Goal: Task Accomplishment & Management: Manage account settings

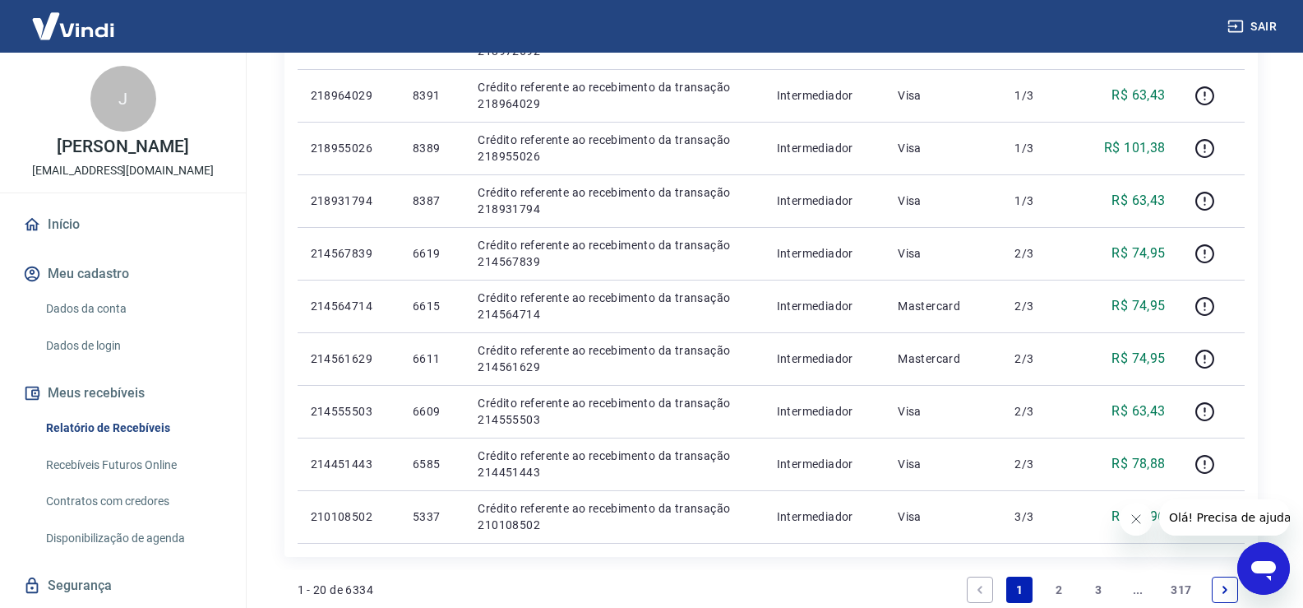
scroll to position [904, 0]
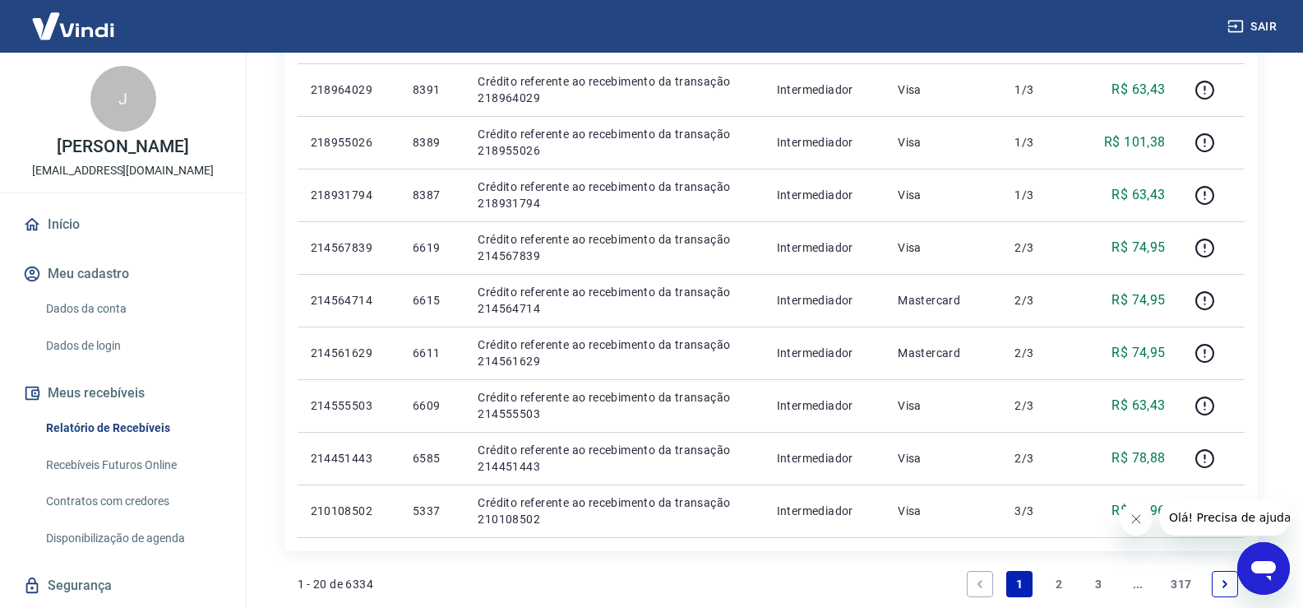
click at [1057, 579] on link "2" at bounding box center [1059, 584] width 26 height 26
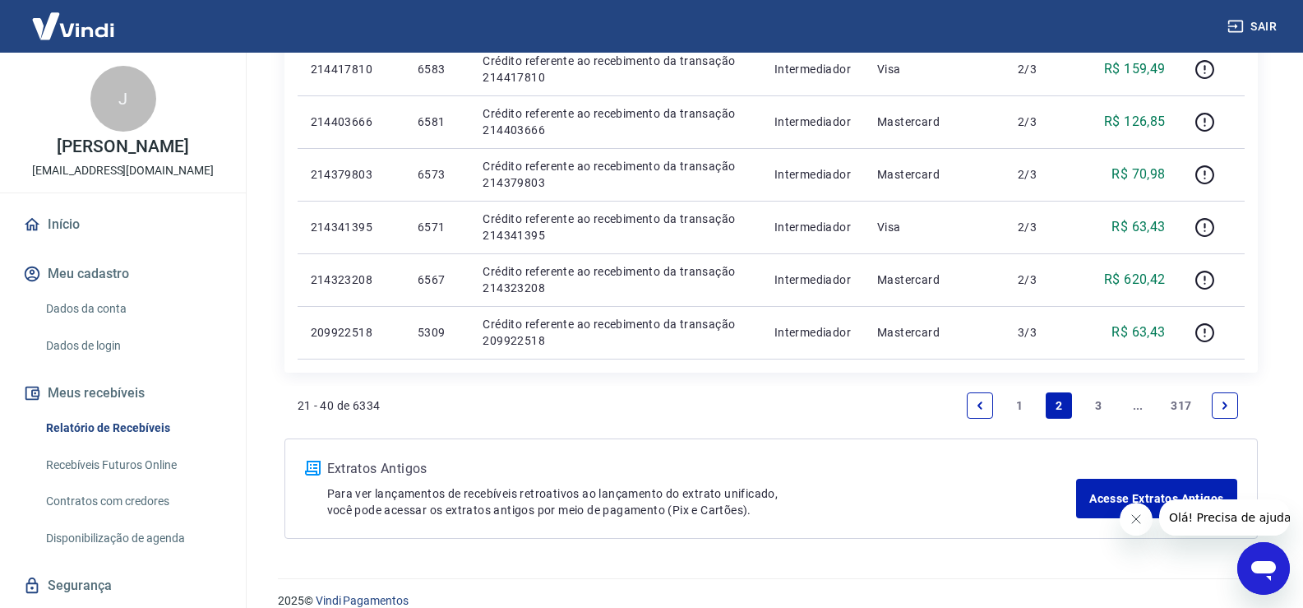
scroll to position [1151, 0]
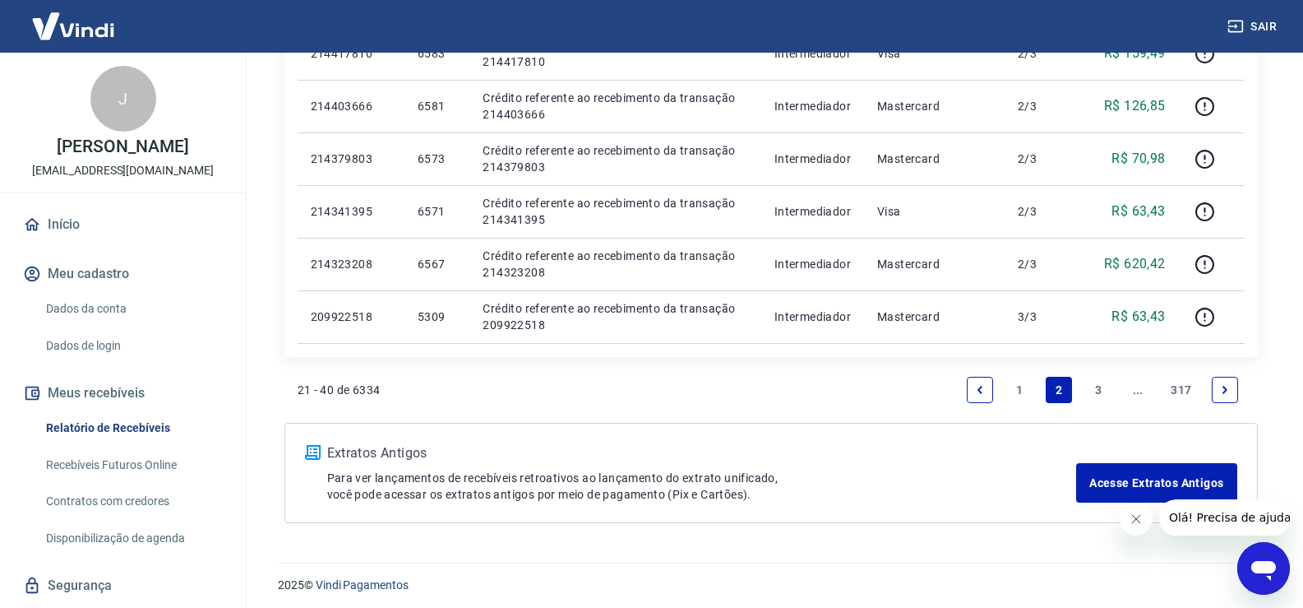
click at [1098, 390] on link "3" at bounding box center [1098, 390] width 26 height 26
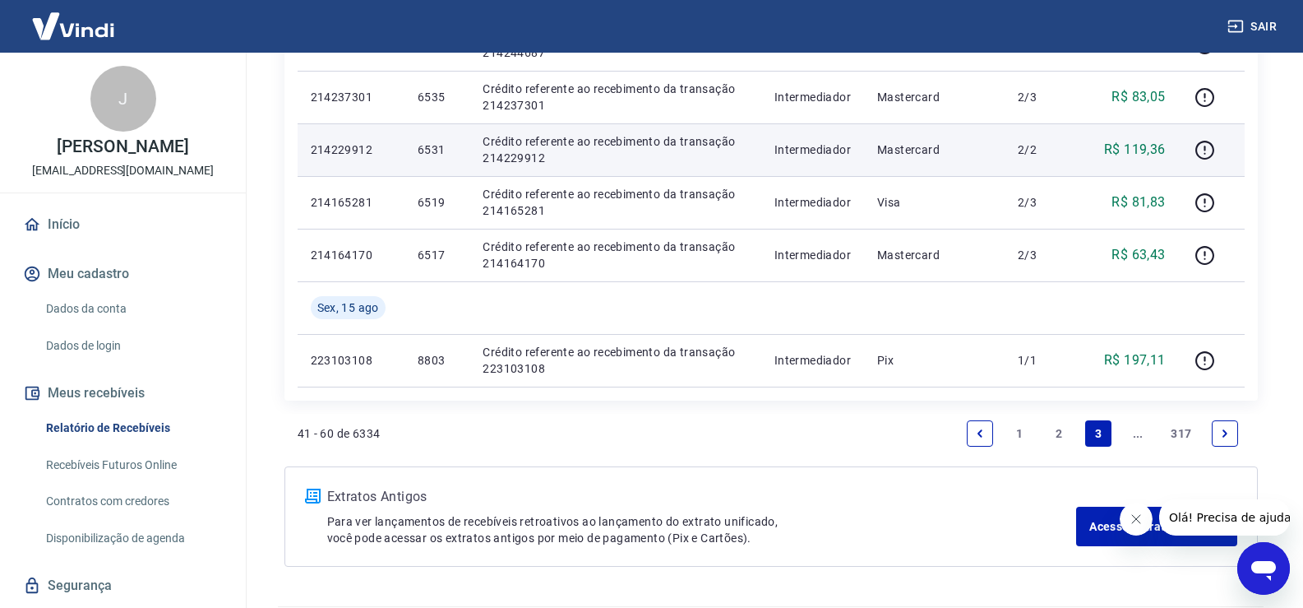
scroll to position [1209, 0]
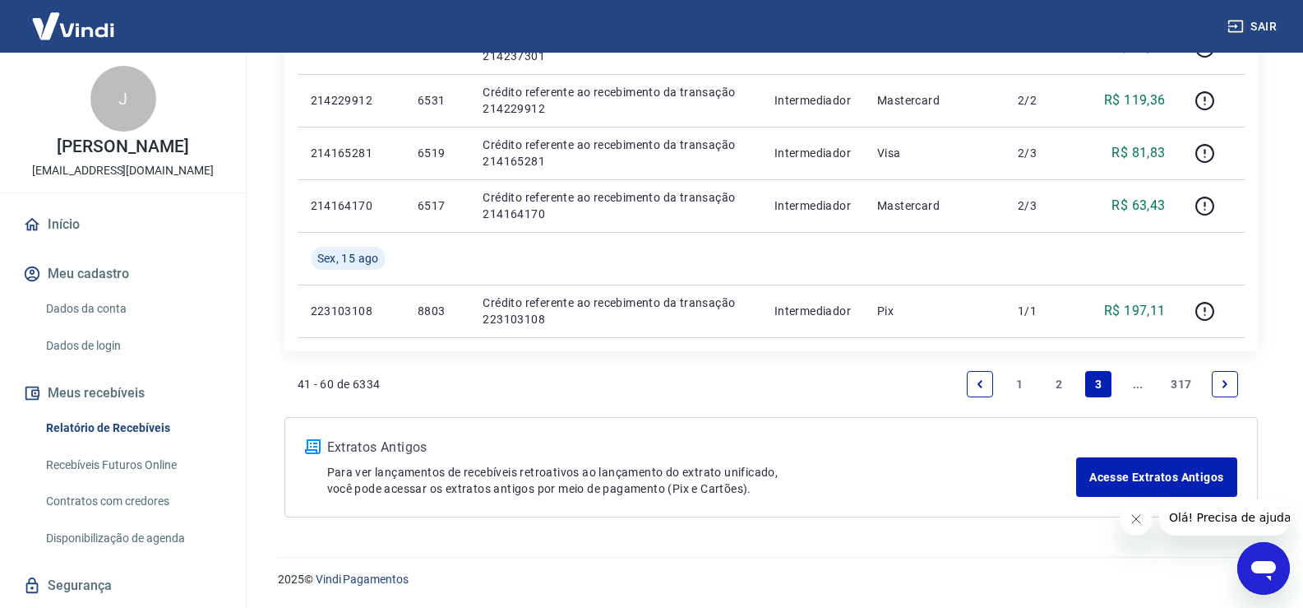
click at [1224, 383] on icon "Next page" at bounding box center [1225, 384] width 12 height 12
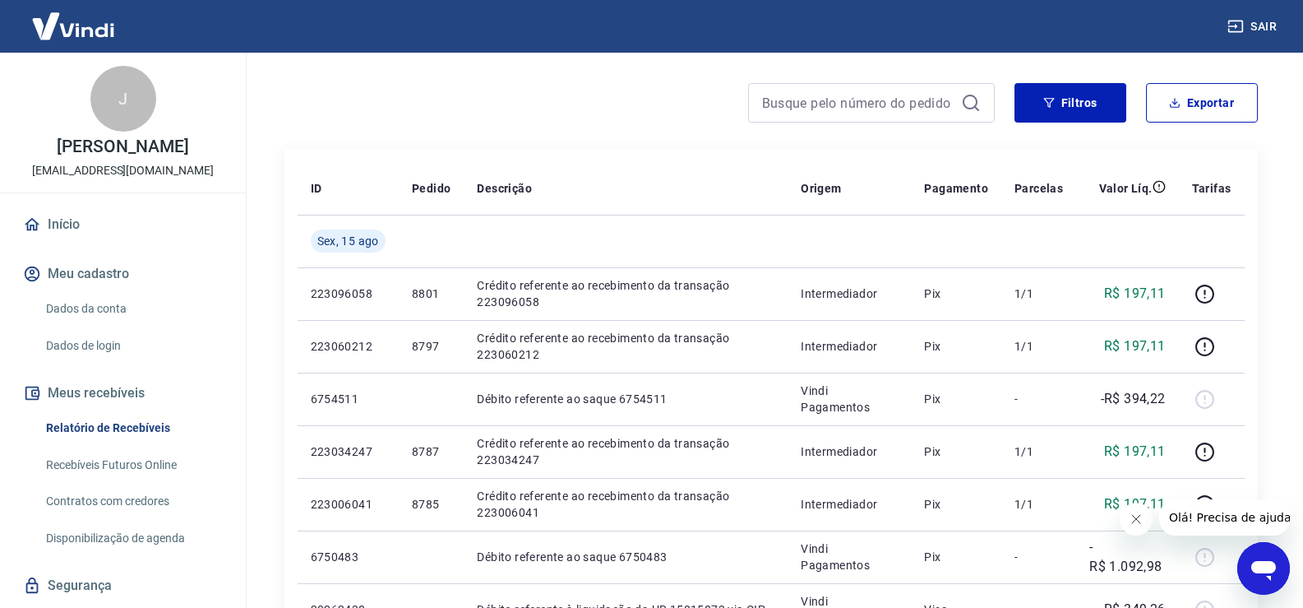
scroll to position [118, 0]
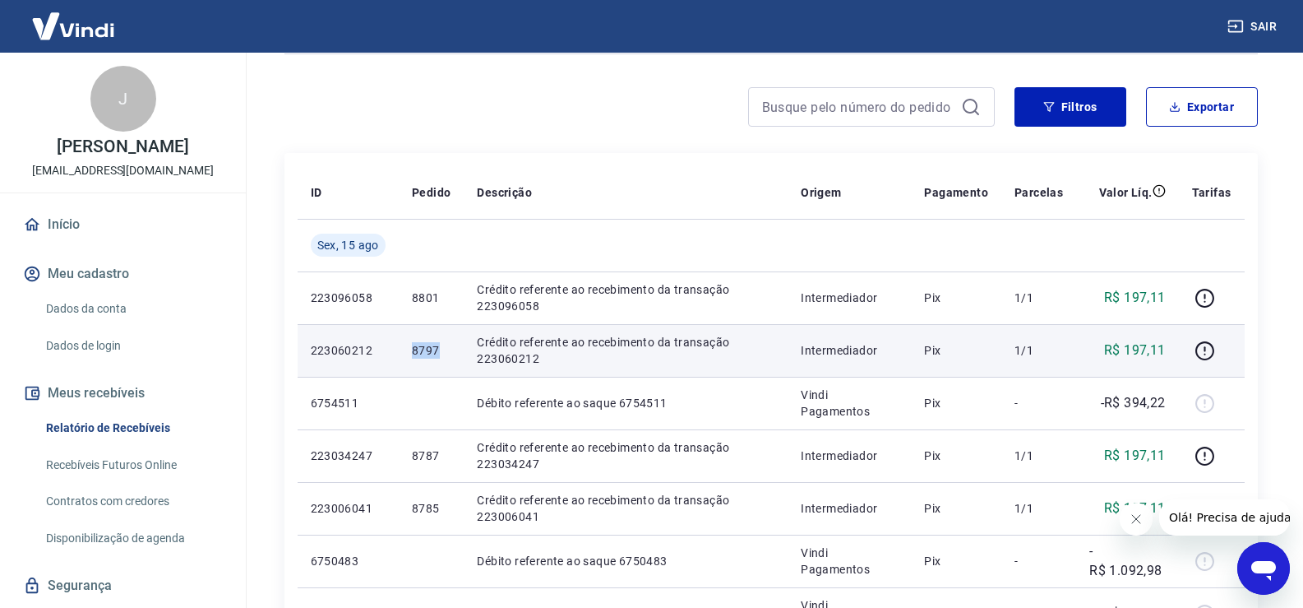
drag, startPoint x: 412, startPoint y: 349, endPoint x: 461, endPoint y: 352, distance: 49.4
click at [461, 352] on td "8797" at bounding box center [431, 350] width 65 height 53
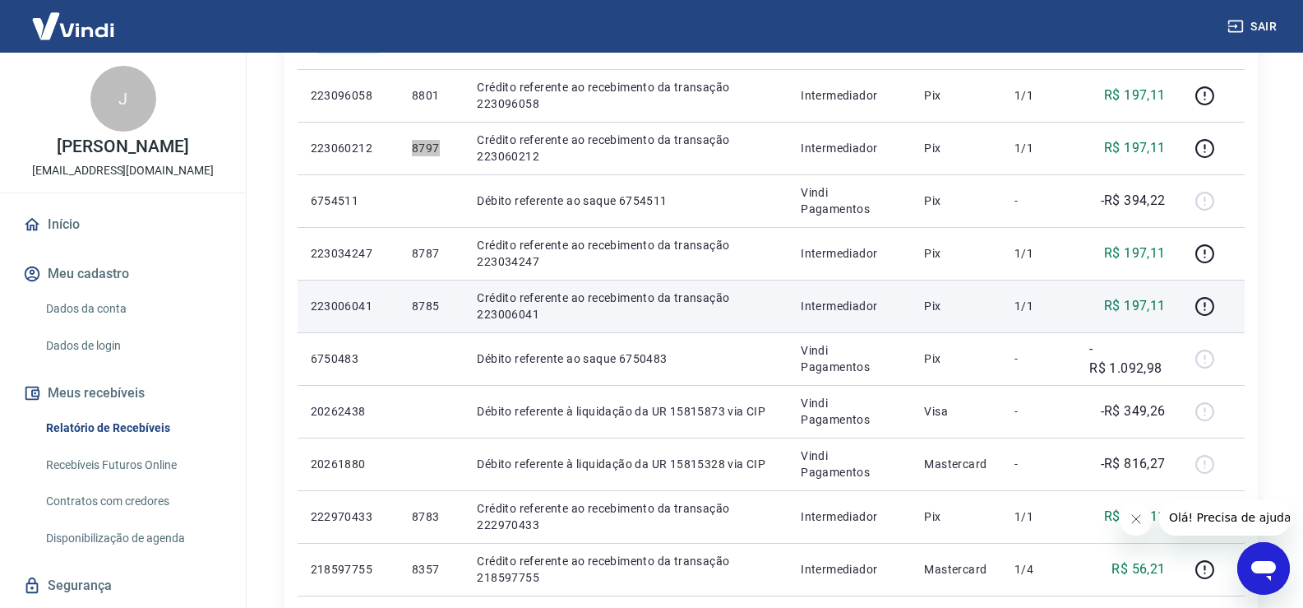
scroll to position [282, 0]
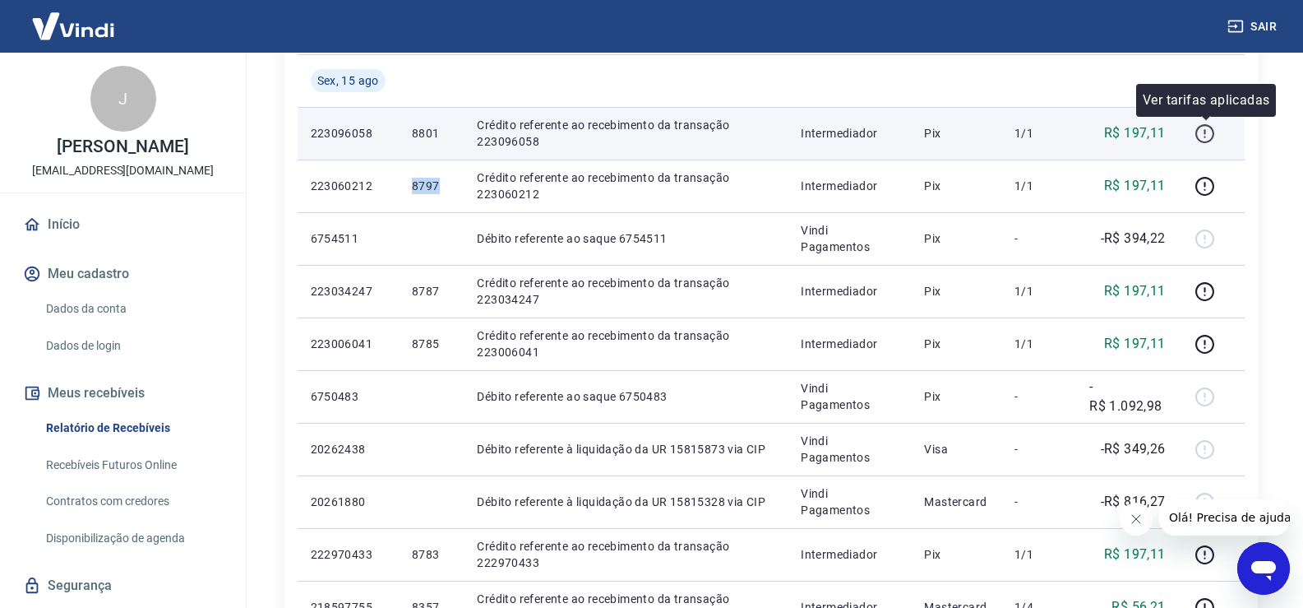
click at [1205, 134] on icon "button" at bounding box center [1205, 133] width 21 height 21
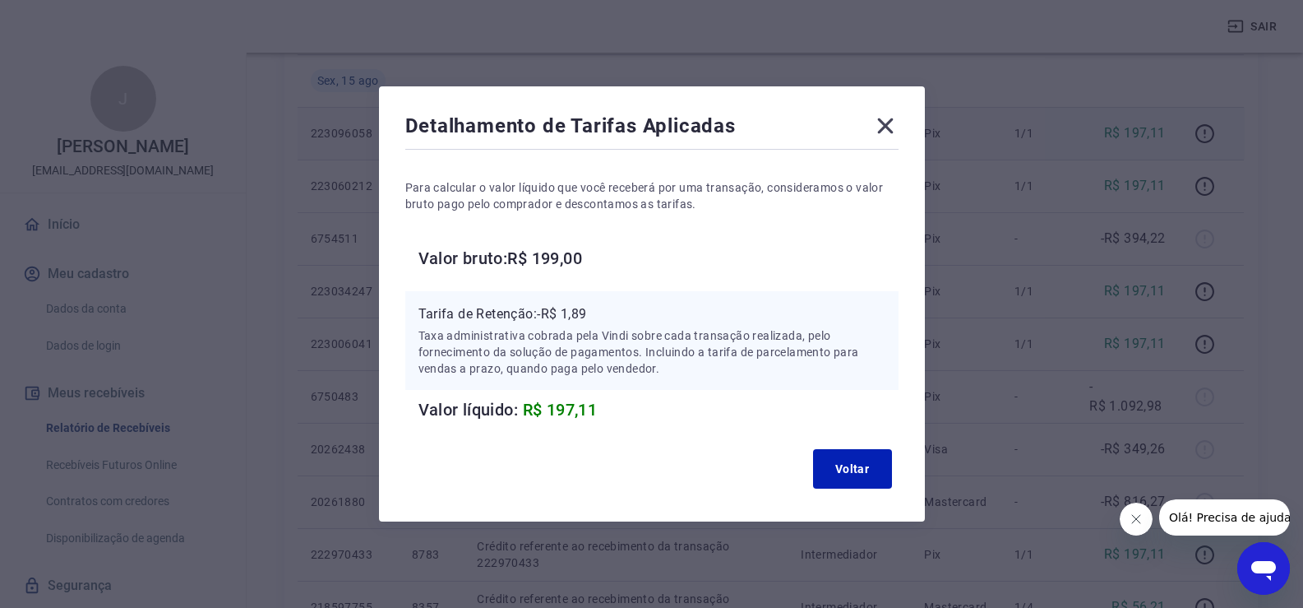
click at [895, 124] on icon at bounding box center [885, 126] width 26 height 26
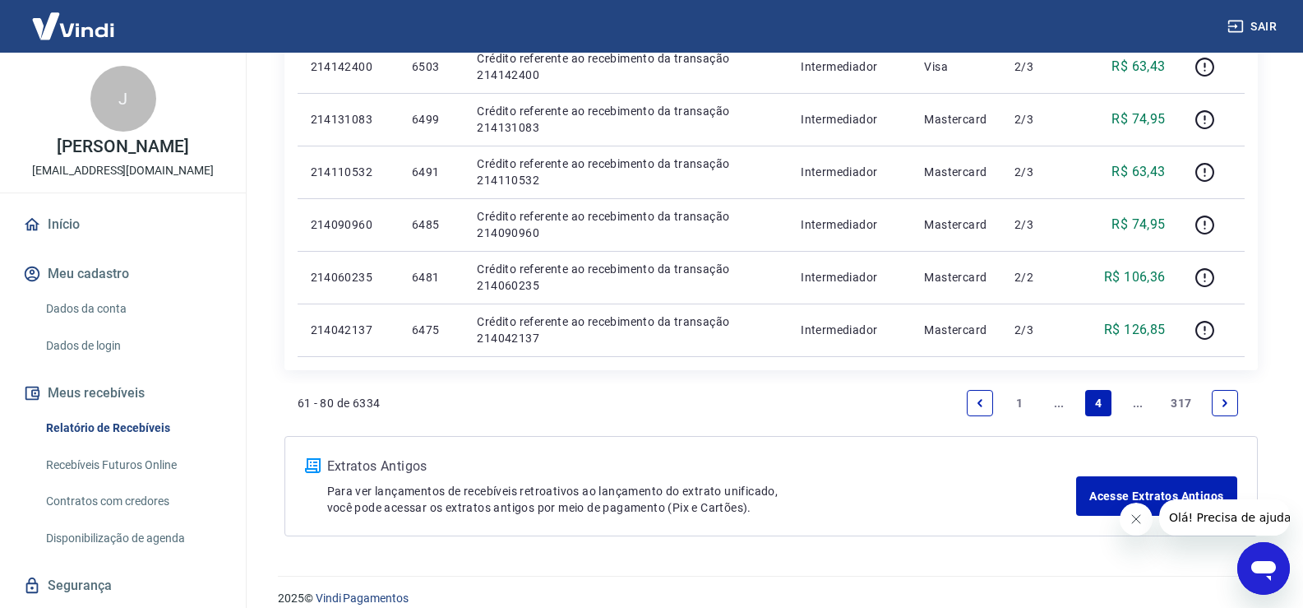
scroll to position [1104, 0]
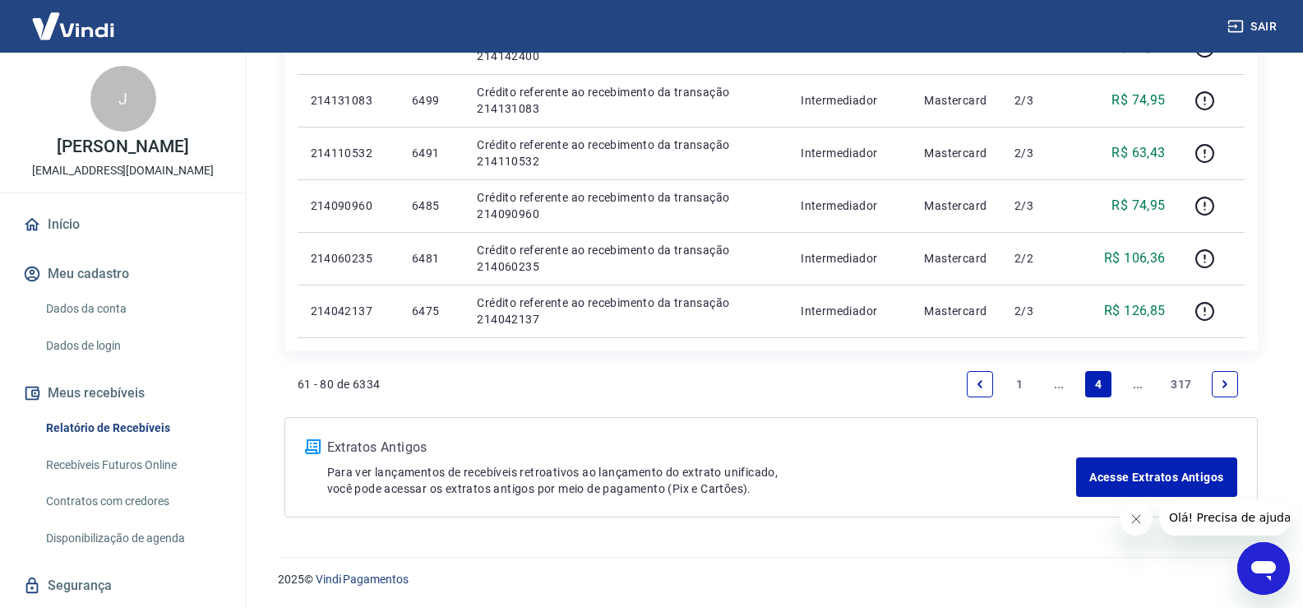
click at [1068, 382] on link "..." at bounding box center [1059, 384] width 26 height 26
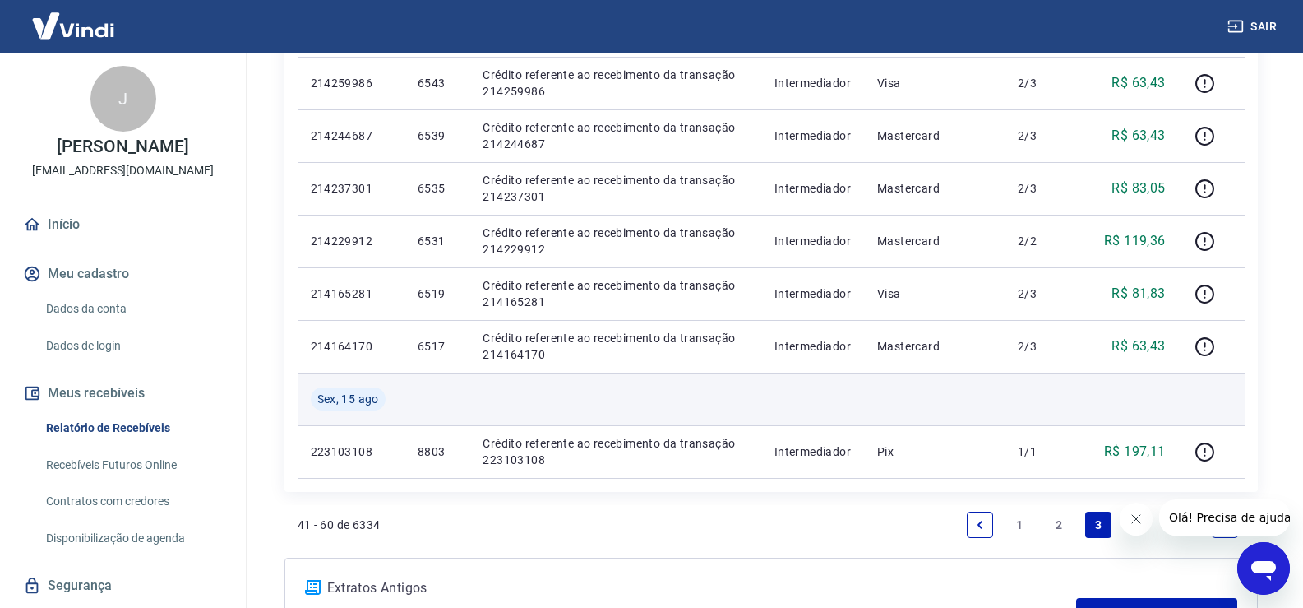
scroll to position [1209, 0]
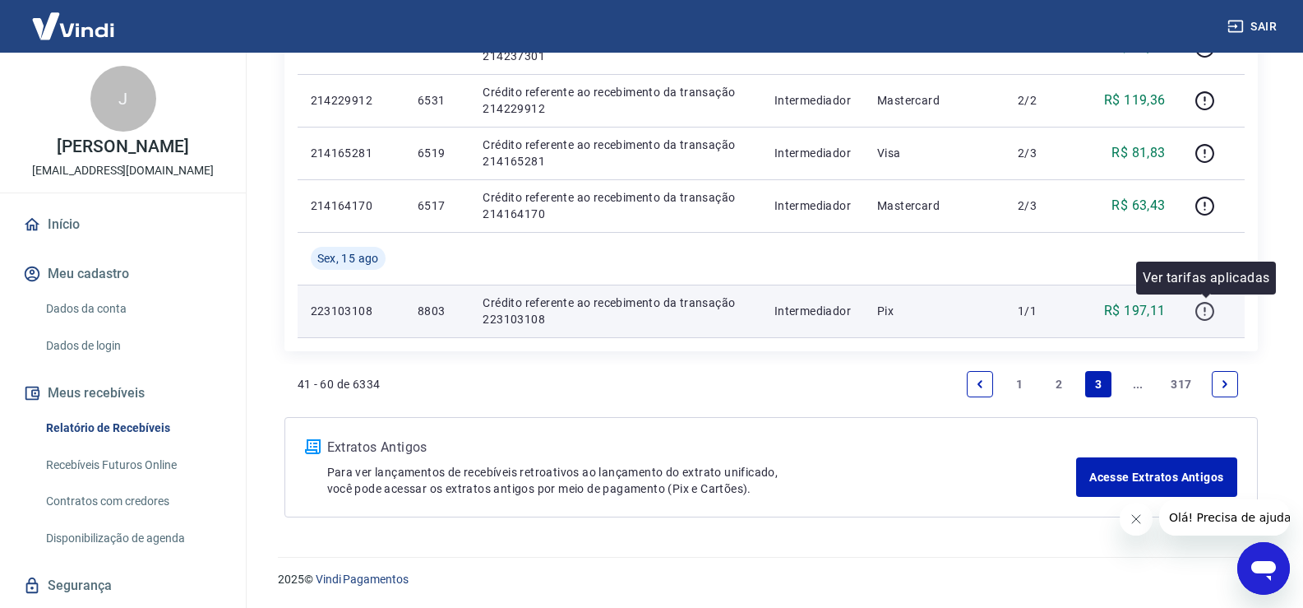
click at [1212, 309] on icon "button" at bounding box center [1205, 311] width 21 height 21
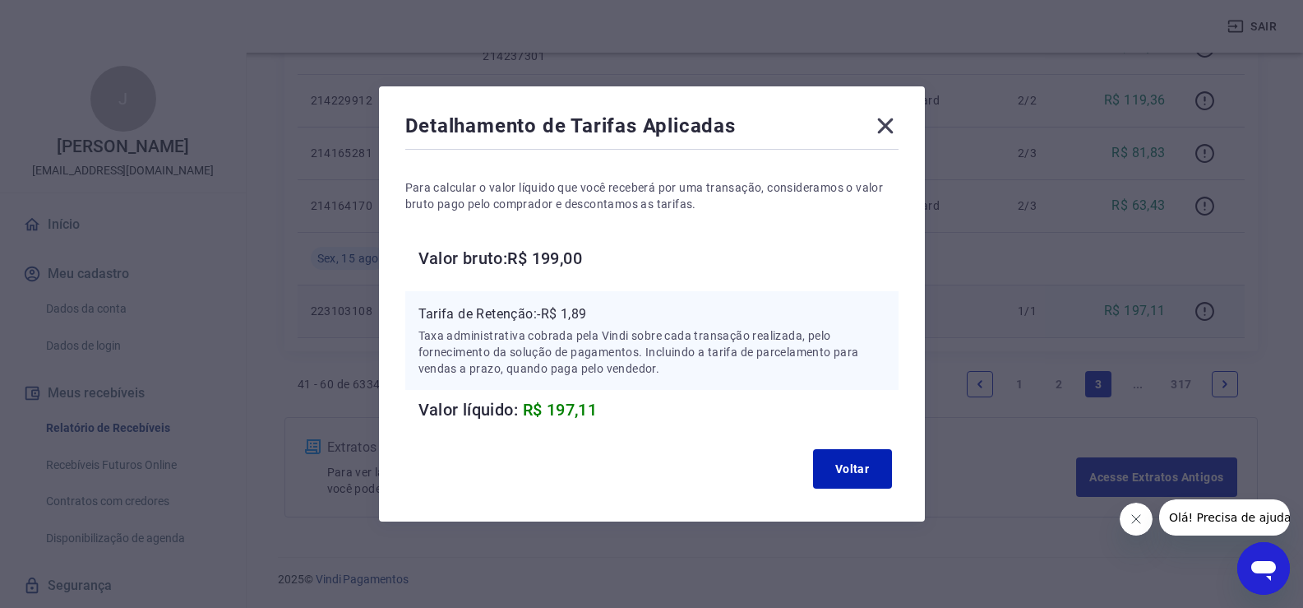
click at [893, 118] on icon at bounding box center [885, 126] width 26 height 26
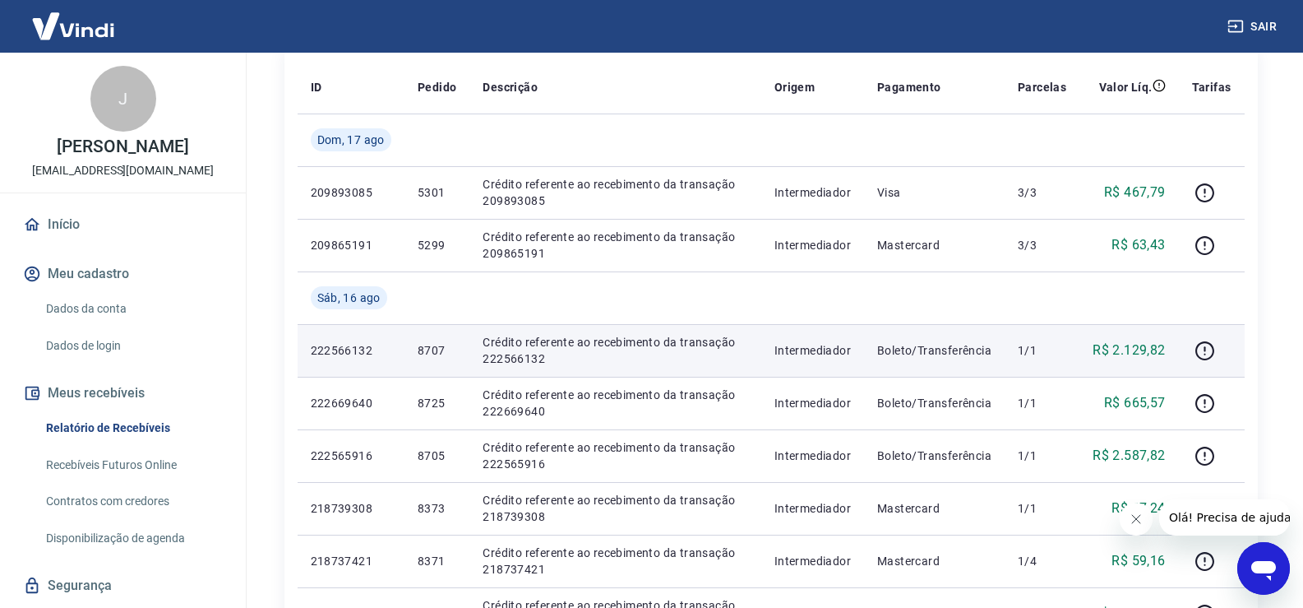
scroll to position [0, 0]
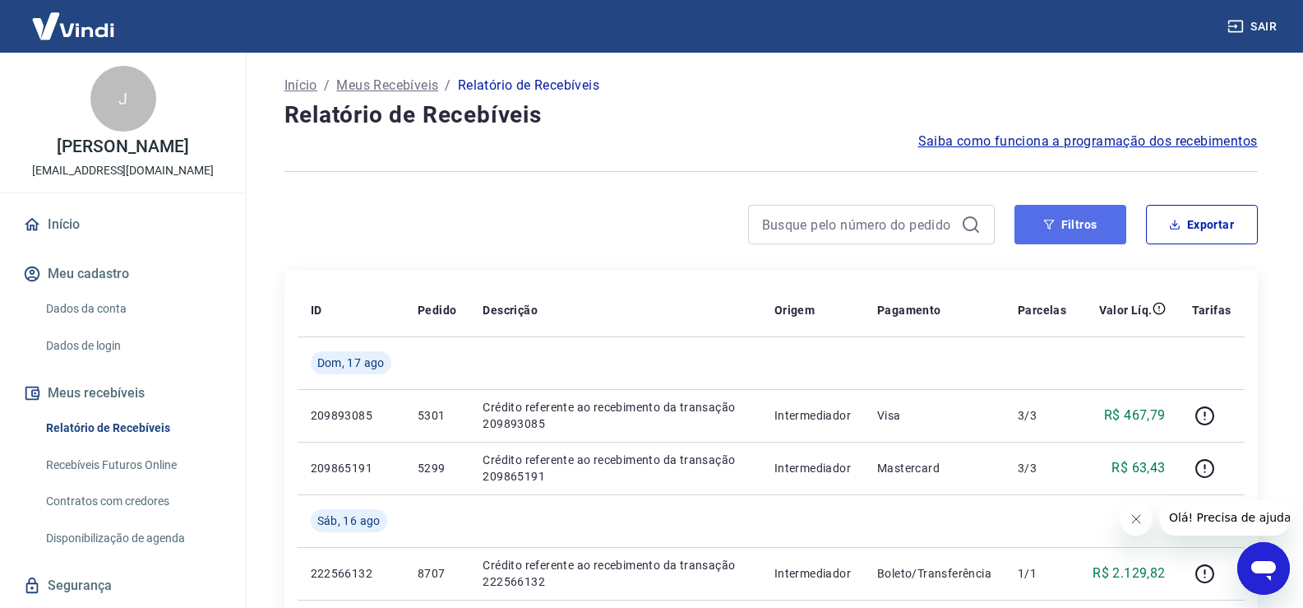
click at [1069, 226] on button "Filtros" at bounding box center [1071, 224] width 112 height 39
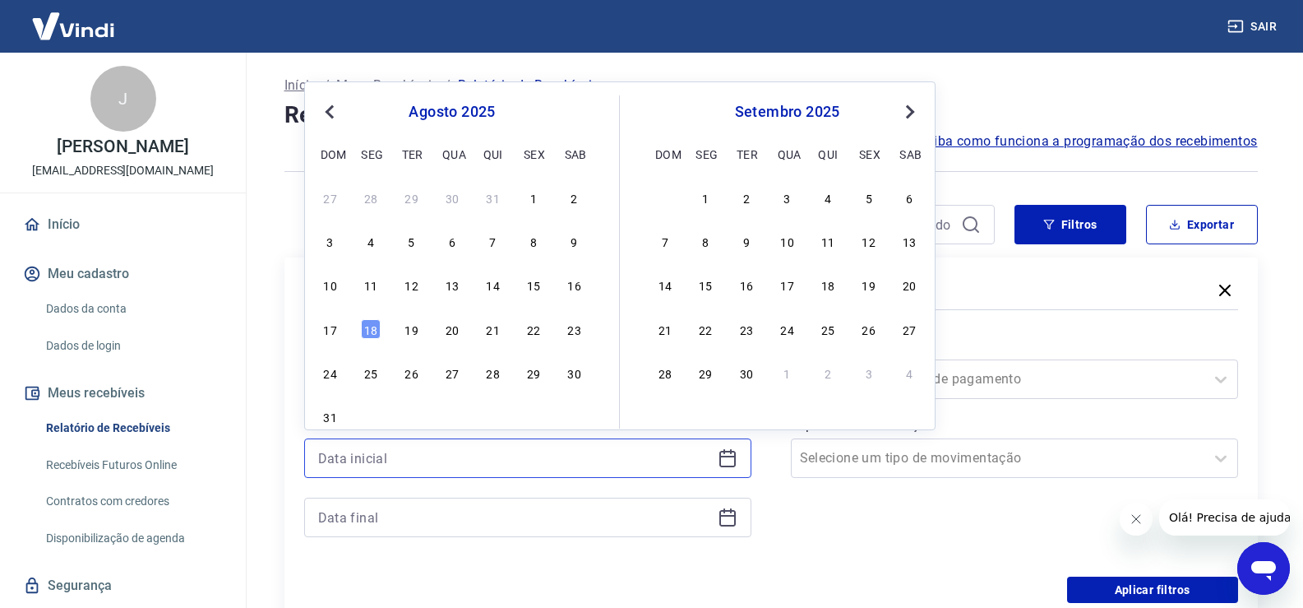
click at [382, 462] on input at bounding box center [514, 458] width 393 height 25
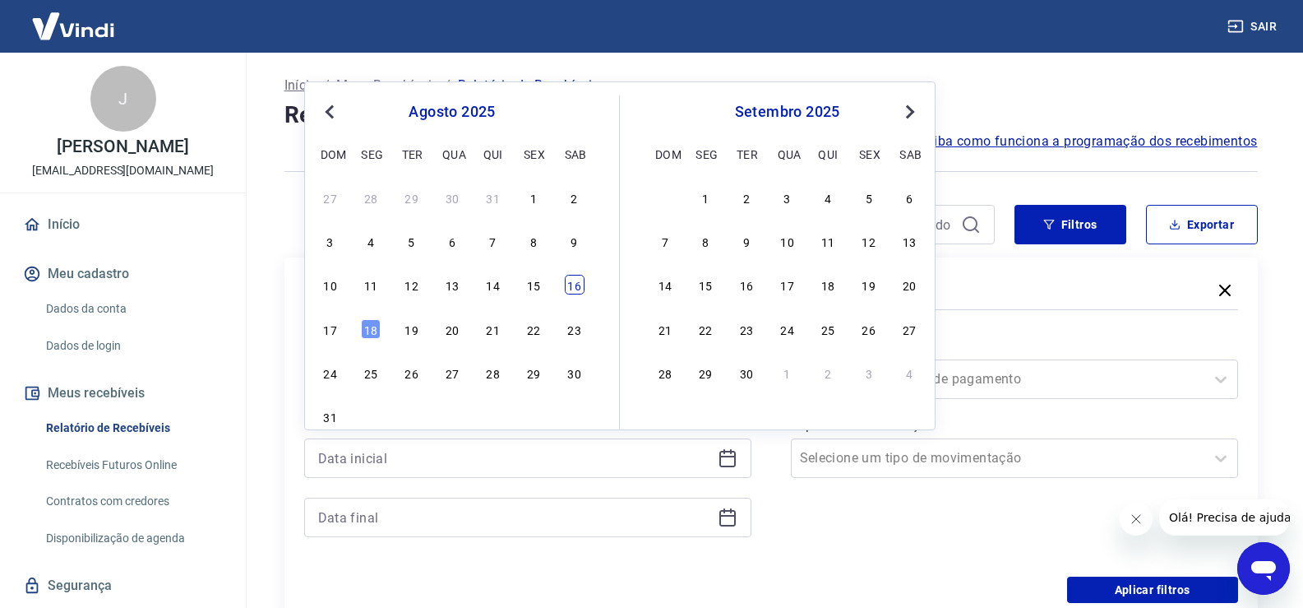
click at [575, 287] on div "16" at bounding box center [575, 285] width 20 height 20
type input "[DATE]"
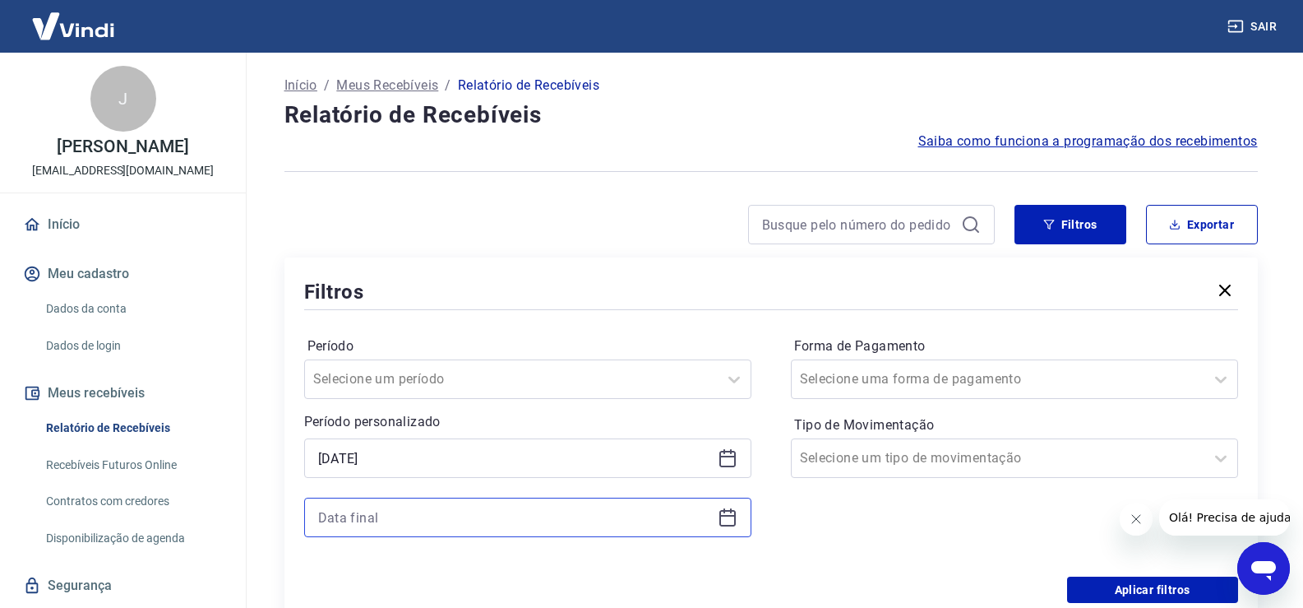
click at [398, 510] on input at bounding box center [514, 517] width 393 height 25
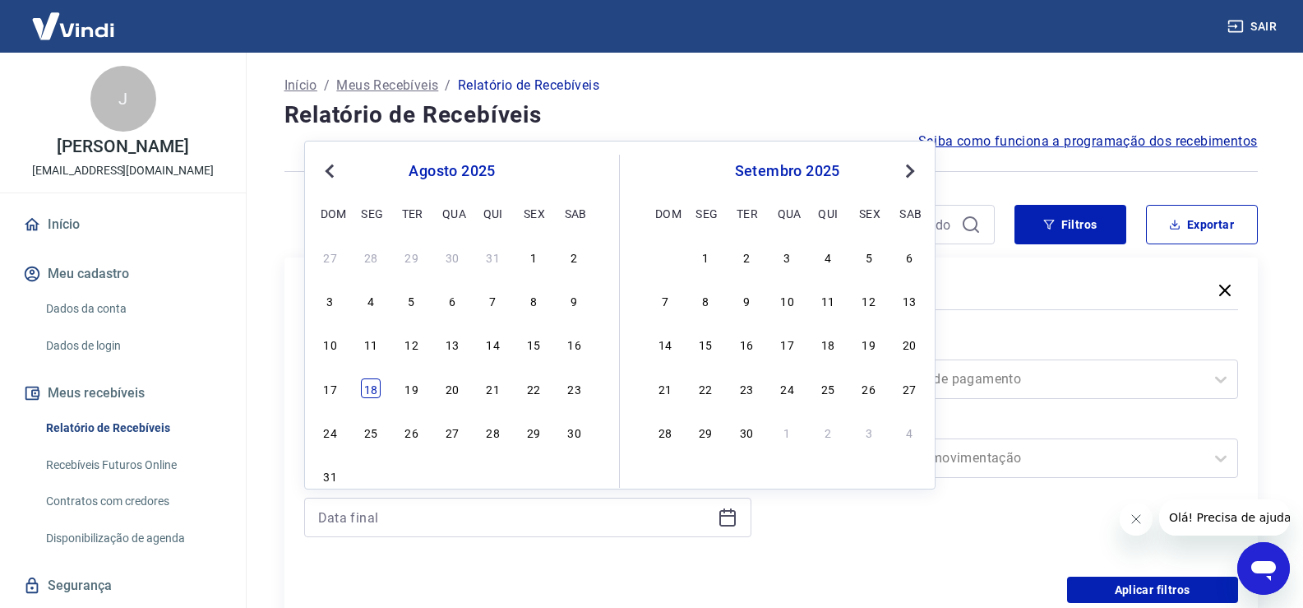
click at [370, 390] on div "18" at bounding box center [371, 388] width 20 height 20
type input "[DATE]"
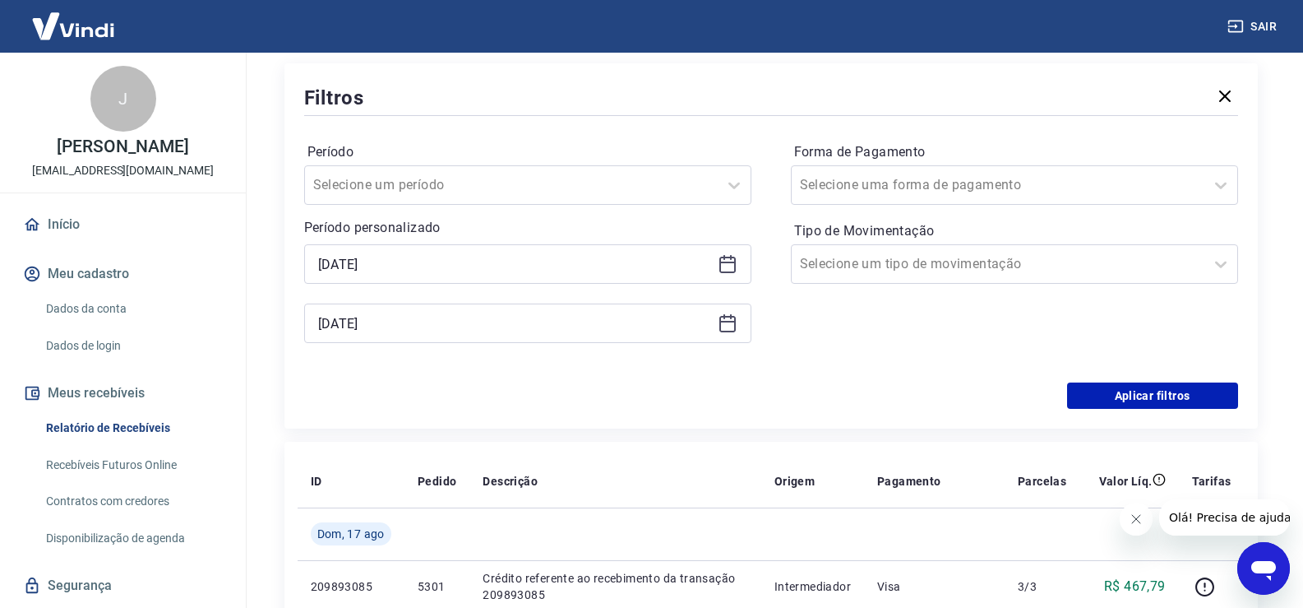
scroll to position [247, 0]
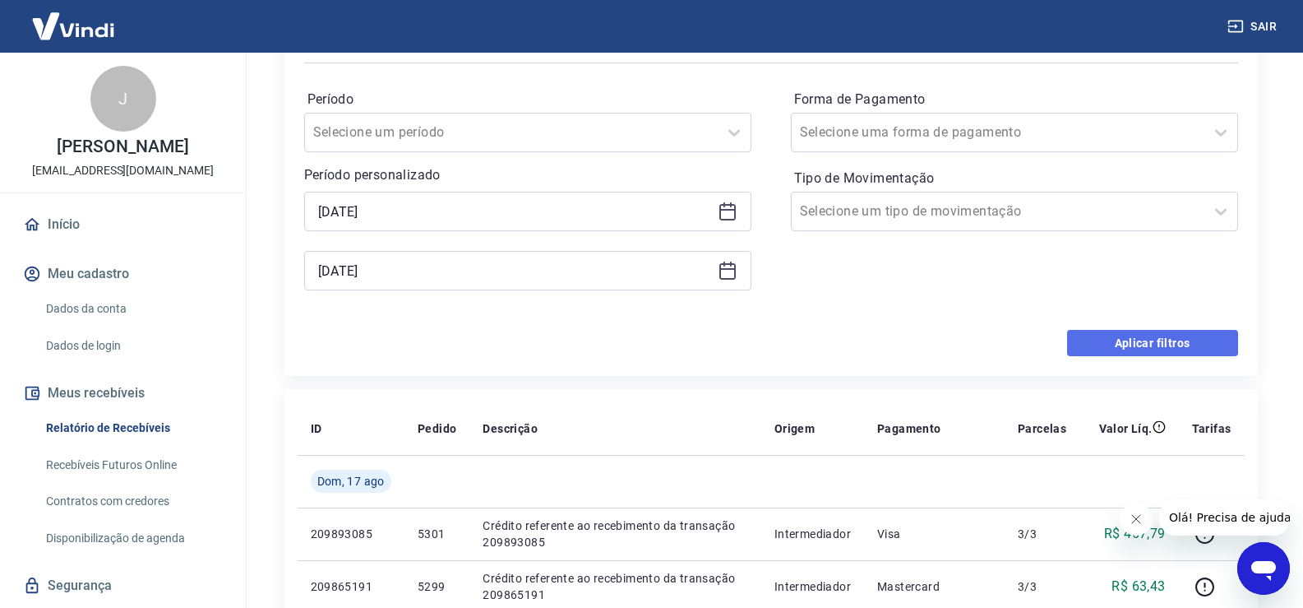
click at [1126, 340] on button "Aplicar filtros" at bounding box center [1152, 343] width 171 height 26
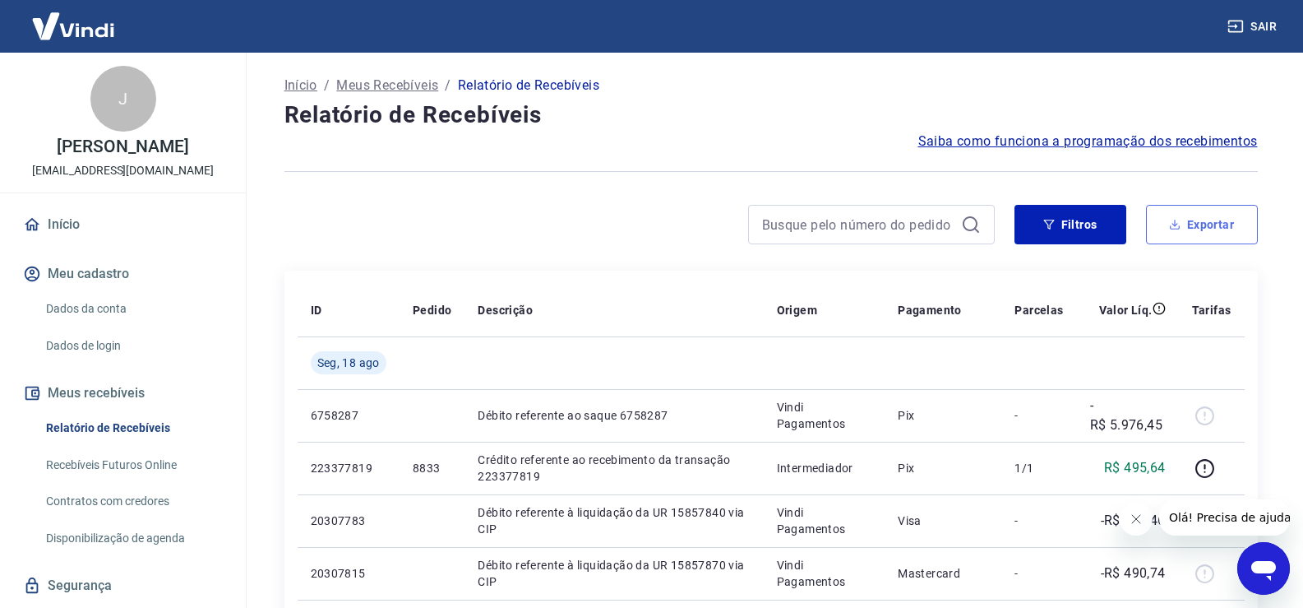
click at [1201, 225] on button "Exportar" at bounding box center [1202, 224] width 112 height 39
type input "[DATE]"
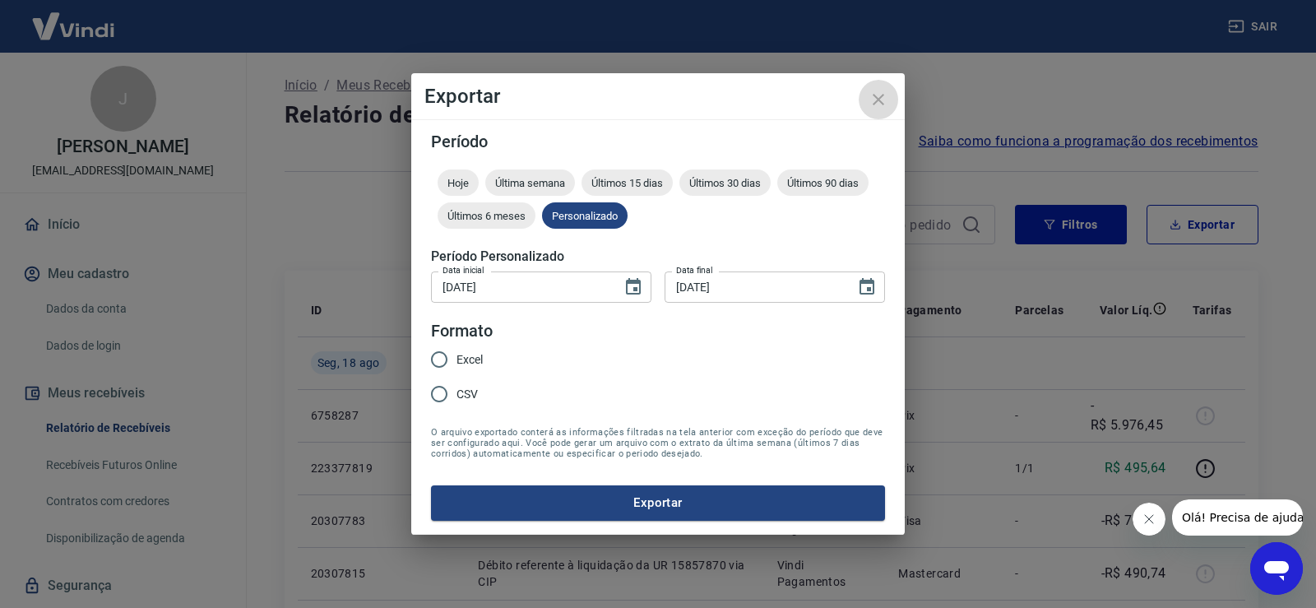
click at [876, 97] on icon "close" at bounding box center [878, 100] width 12 height 12
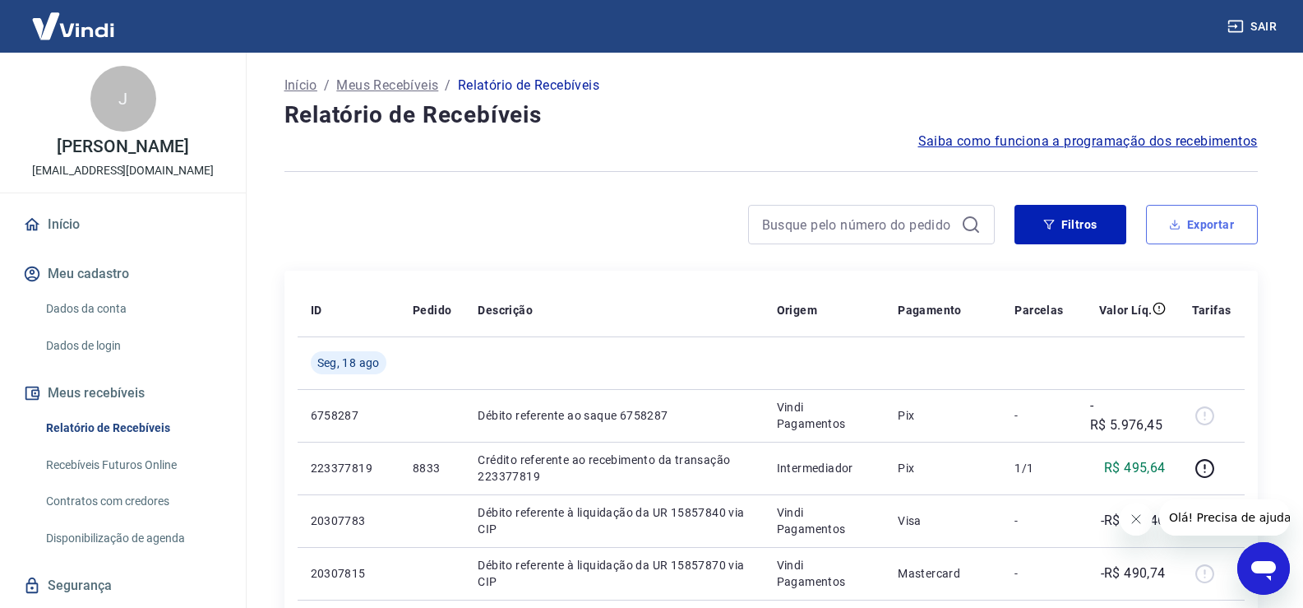
click at [1209, 218] on button "Exportar" at bounding box center [1202, 224] width 112 height 39
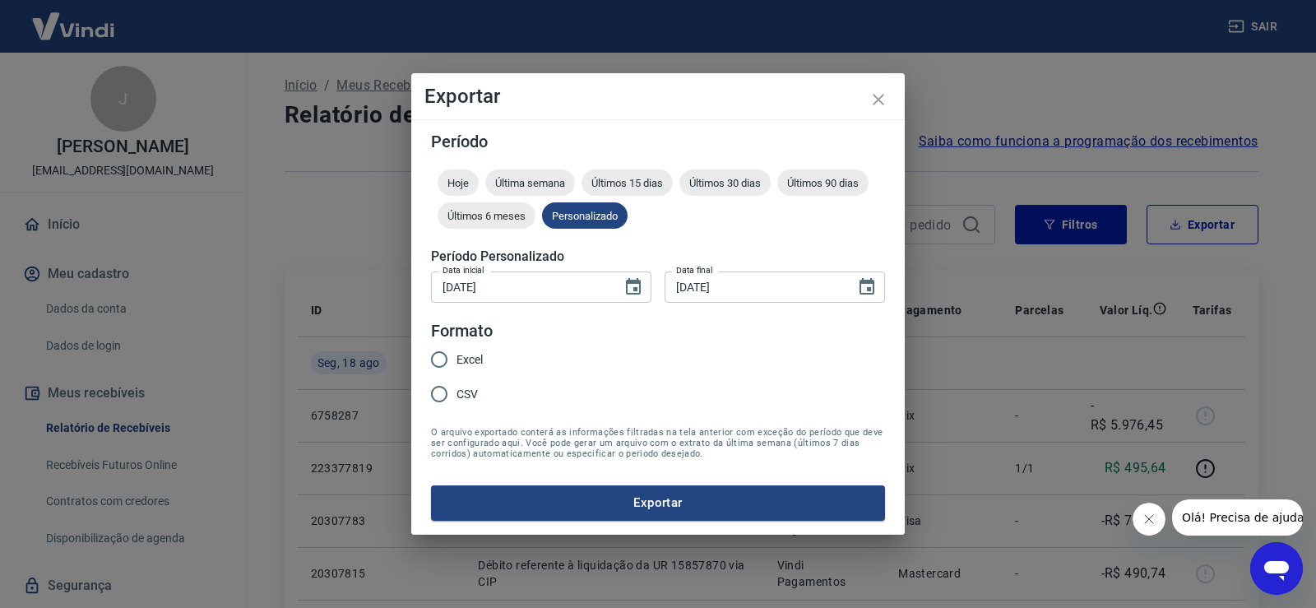
click at [467, 359] on span "Excel" at bounding box center [469, 359] width 26 height 17
click at [456, 359] on input "Excel" at bounding box center [439, 359] width 35 height 35
radio input "true"
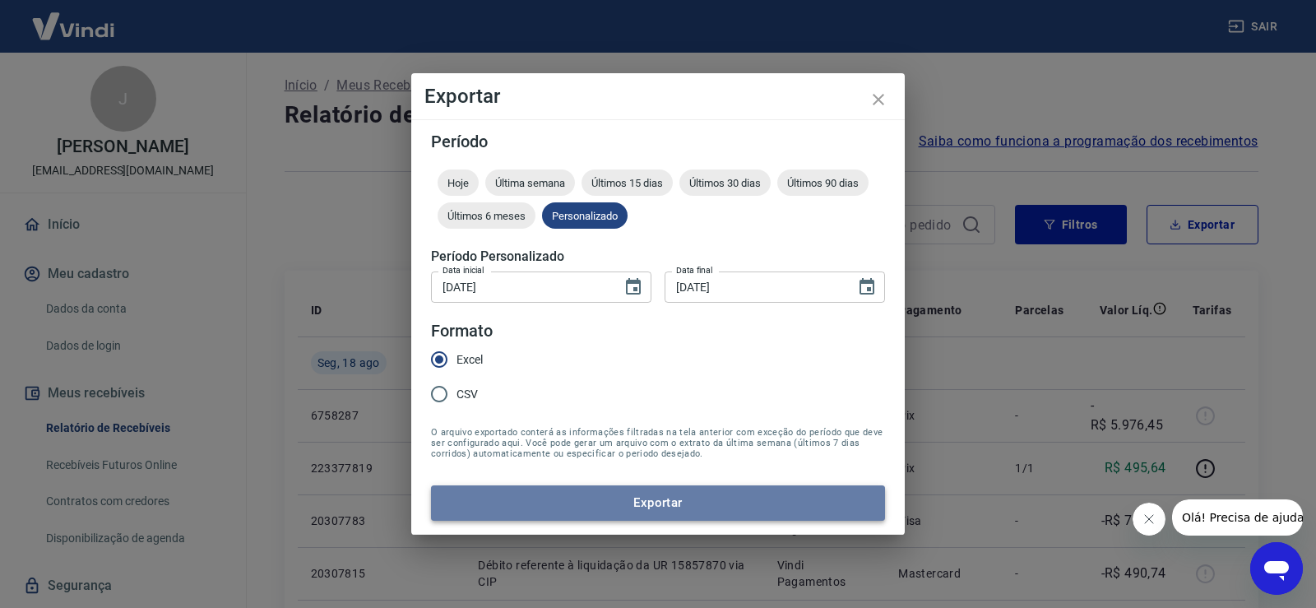
click at [670, 506] on button "Exportar" at bounding box center [658, 502] width 454 height 35
